Goal: Task Accomplishment & Management: Use online tool/utility

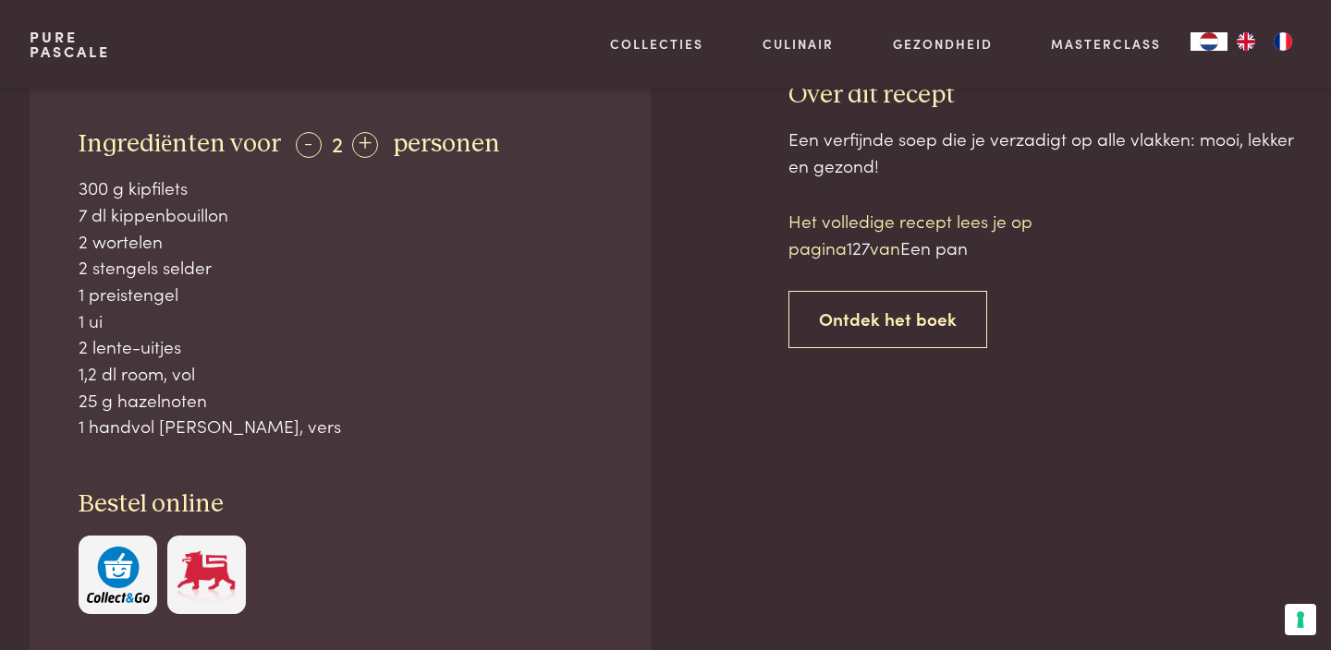
scroll to position [772, 0]
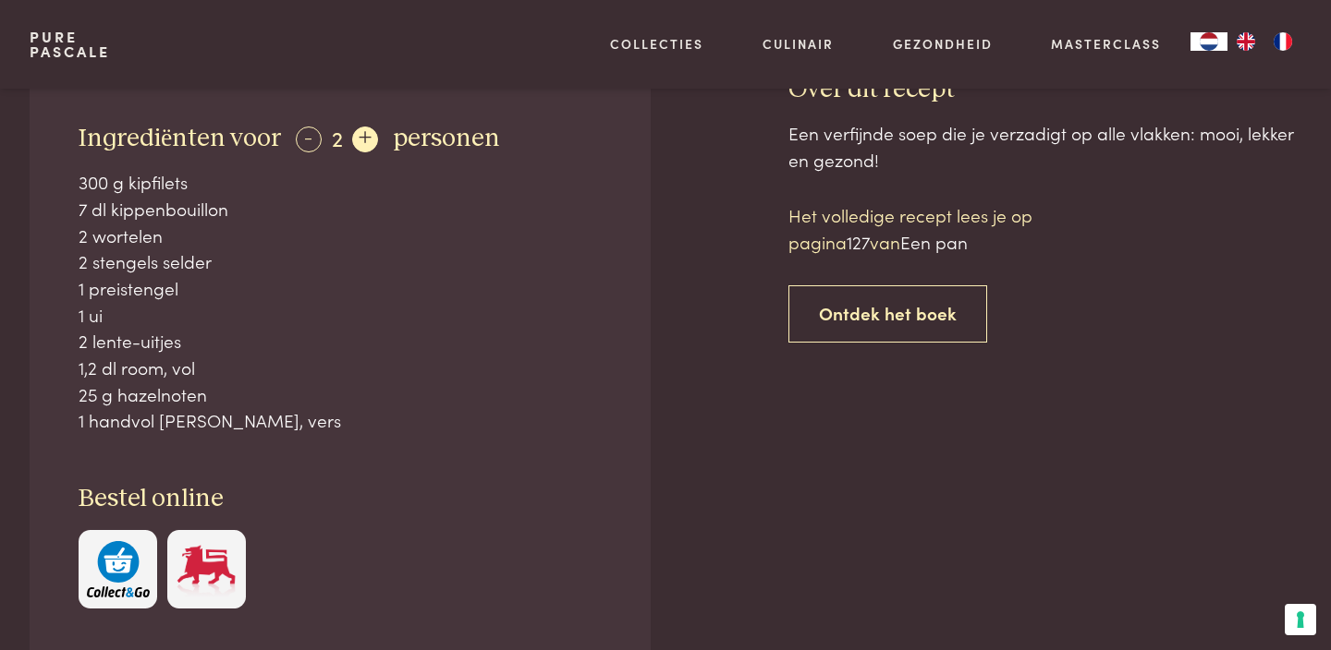
click at [364, 137] on div "+" at bounding box center [365, 140] width 26 height 26
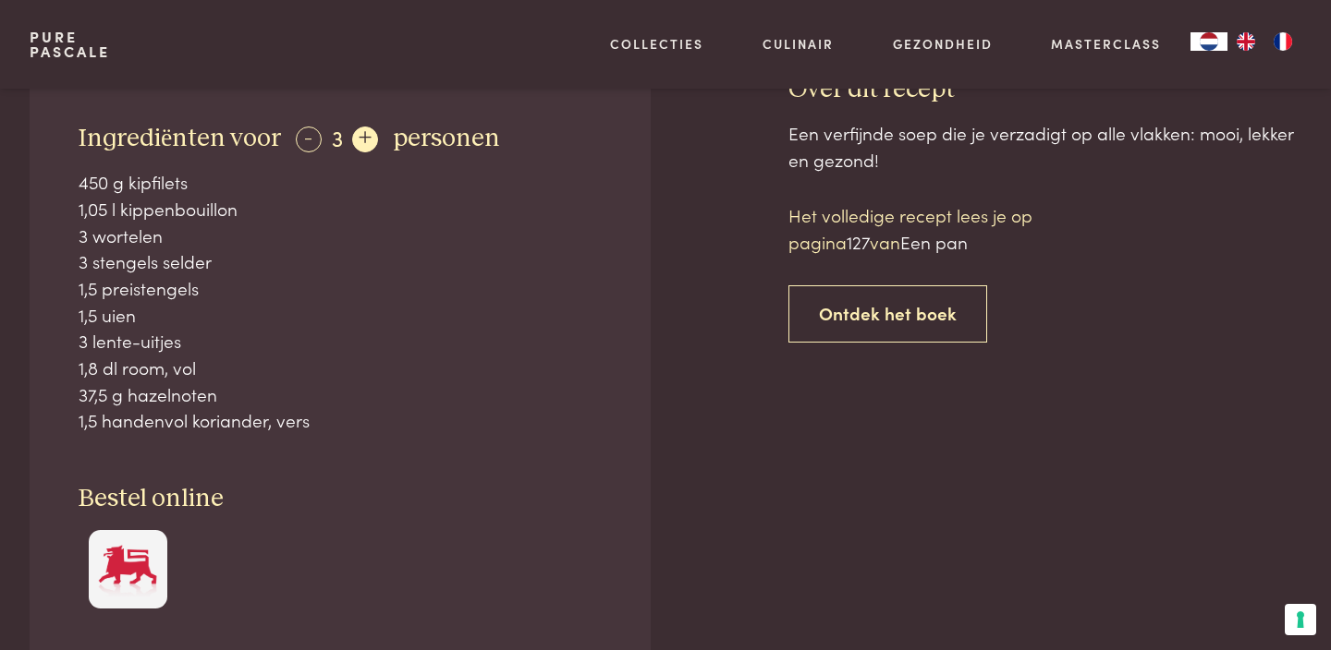
click at [364, 137] on div "+" at bounding box center [365, 140] width 26 height 26
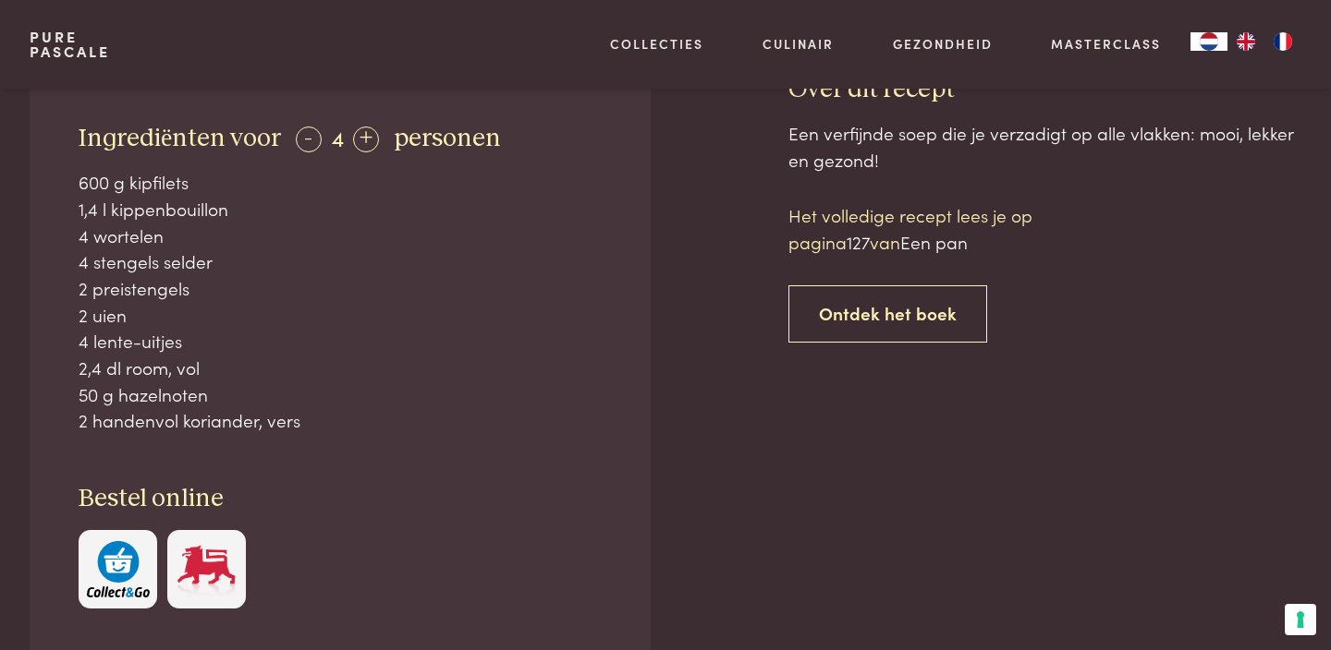
click at [141, 208] on div "1,4 l kippenbouillon" at bounding box center [340, 209] width 523 height 27
click at [128, 209] on div "1,4 l kippenbouillon" at bounding box center [340, 209] width 523 height 27
click at [118, 236] on div "4 wortelen" at bounding box center [340, 236] width 523 height 27
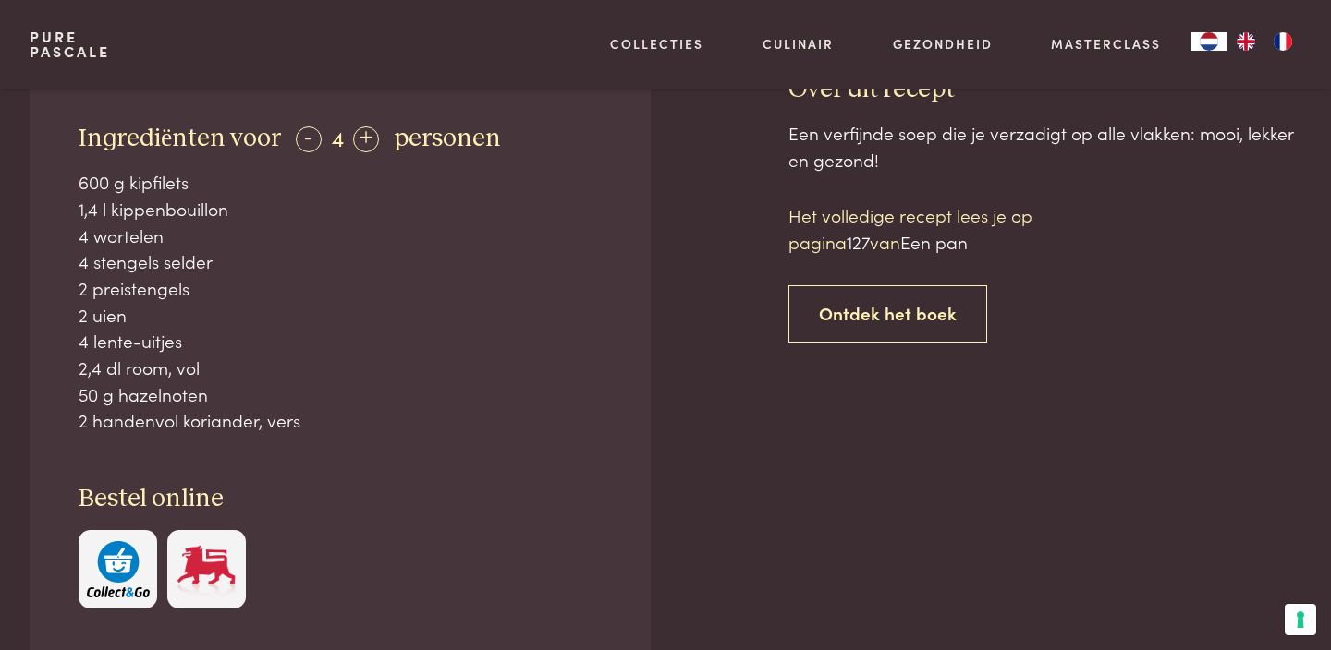
click at [118, 236] on div "4 wortelen" at bounding box center [340, 236] width 523 height 27
click at [112, 269] on div "4 stengels selder" at bounding box center [340, 262] width 523 height 27
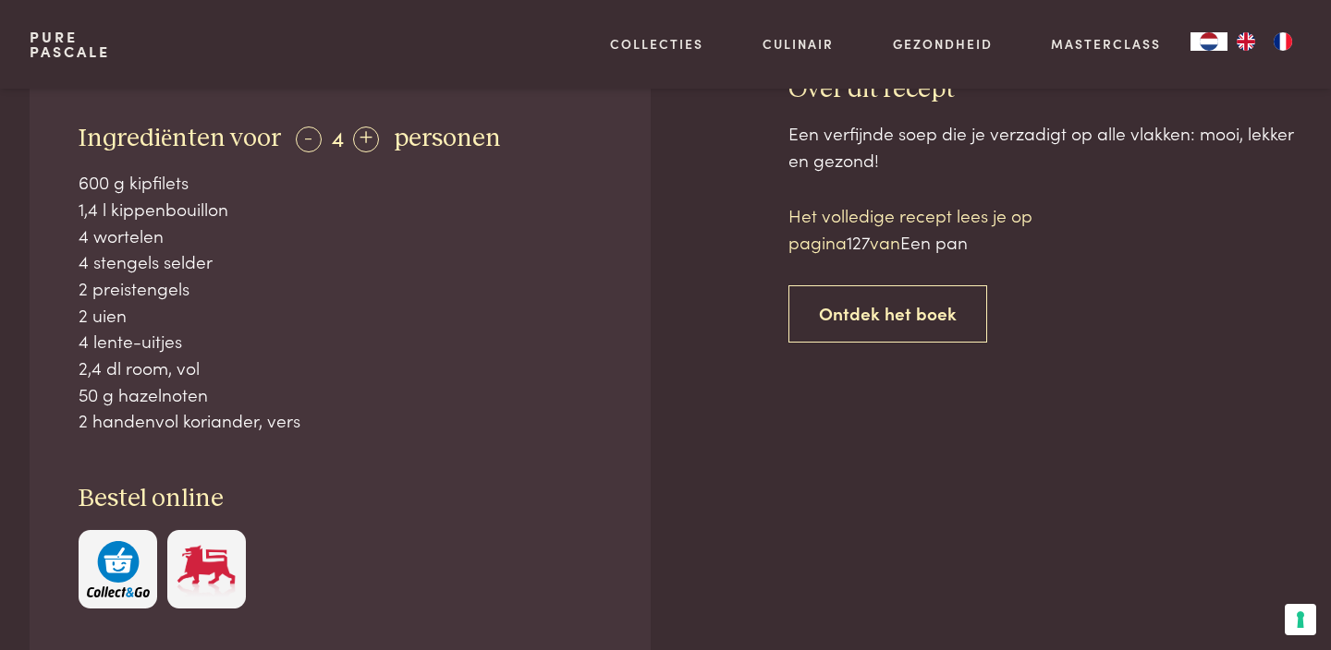
click at [101, 320] on div "2 uien" at bounding box center [340, 315] width 523 height 27
click at [102, 345] on div "4 lente-uitjes" at bounding box center [340, 341] width 523 height 27
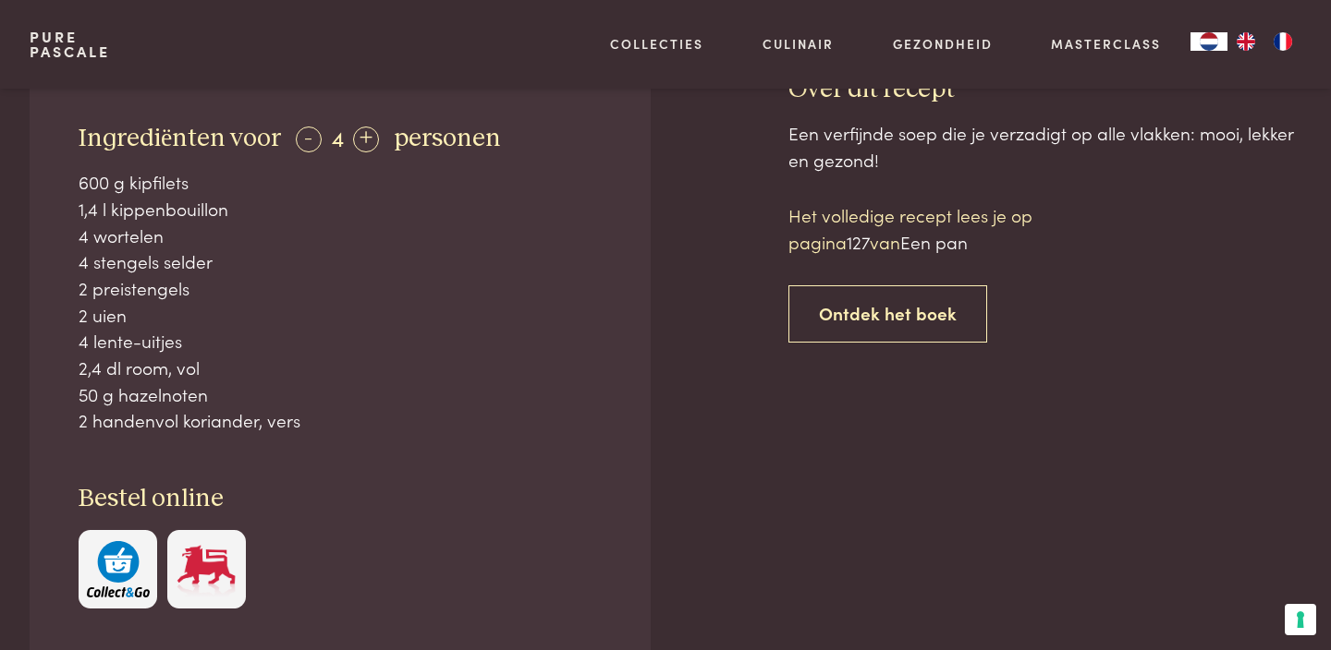
click at [102, 345] on div "4 lente-uitjes" at bounding box center [340, 341] width 523 height 27
click at [112, 370] on div "2,4 dl room, vol" at bounding box center [340, 368] width 523 height 27
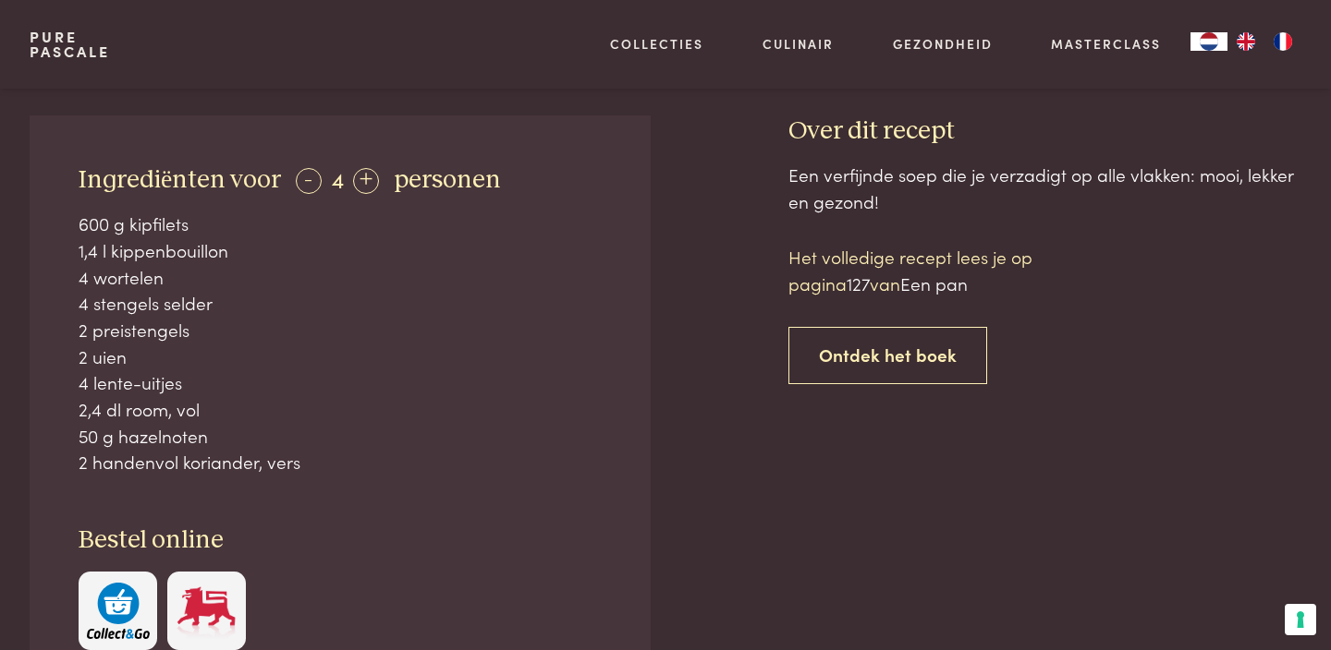
scroll to position [737, 0]
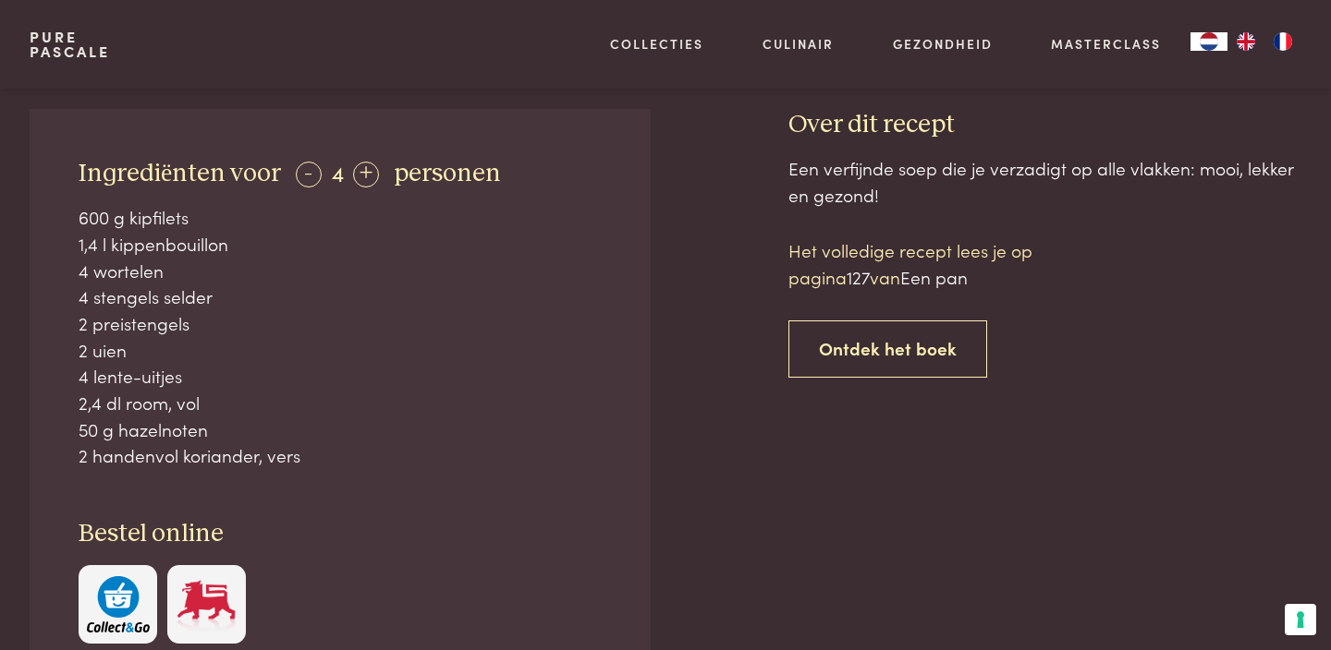
click at [68, 408] on div "Ingrediënten voor - 4 + personen 600 g kipfilets 1,4 l kippenbouillon 4 wortele…" at bounding box center [340, 401] width 621 height 584
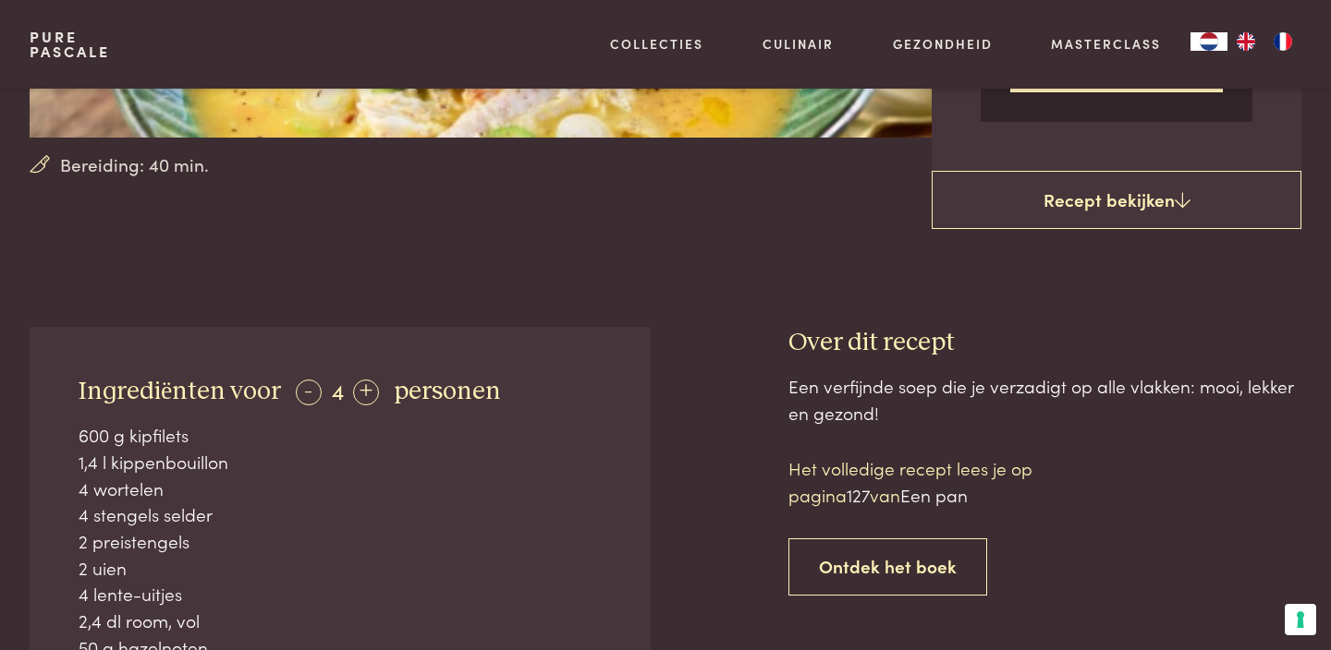
scroll to position [489, 0]
